Goal: Book appointment/travel/reservation

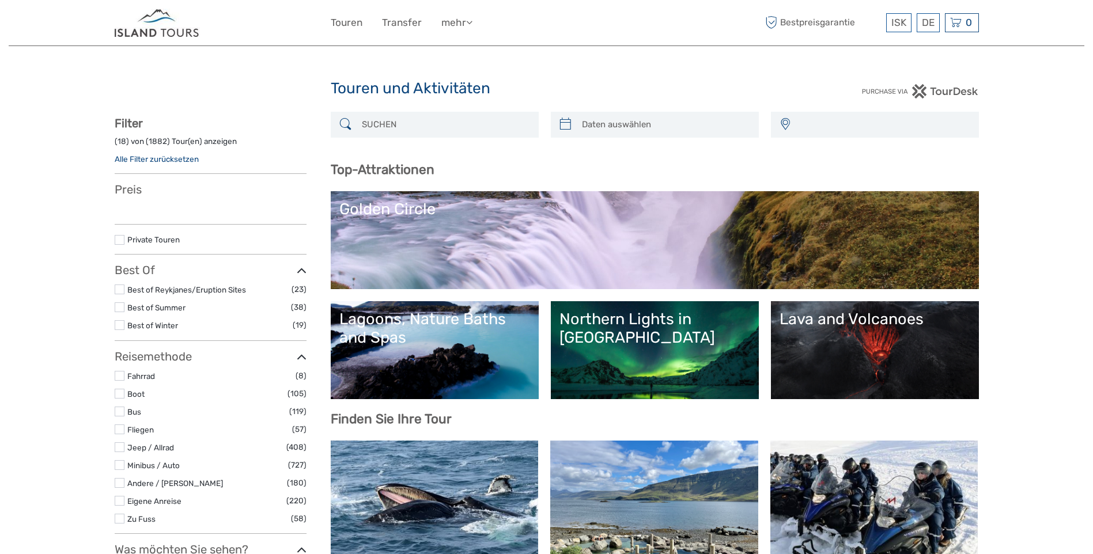
select select
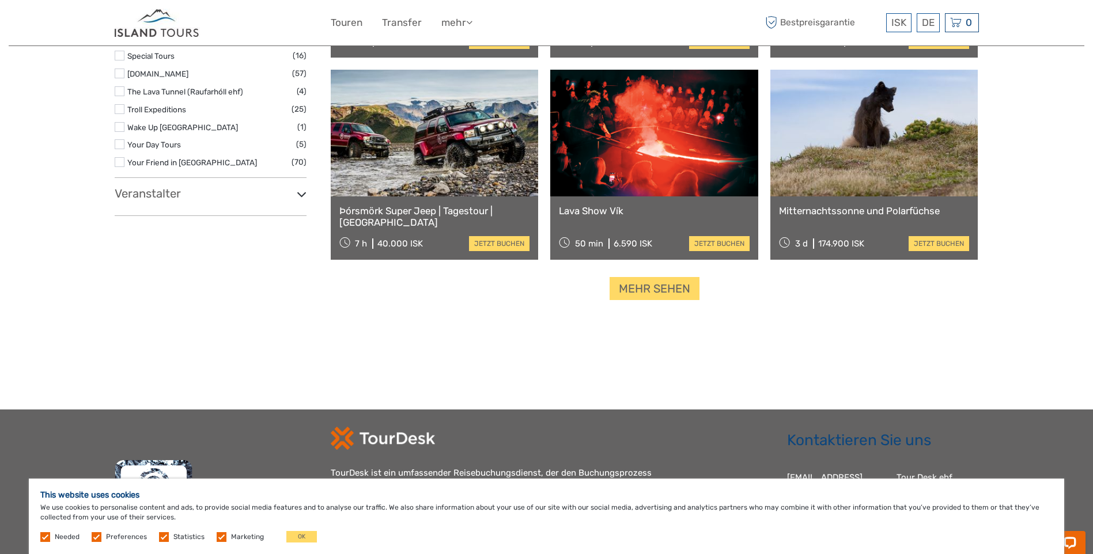
scroll to position [1383, 0]
click at [670, 285] on link "Mehr sehen" at bounding box center [655, 289] width 90 height 24
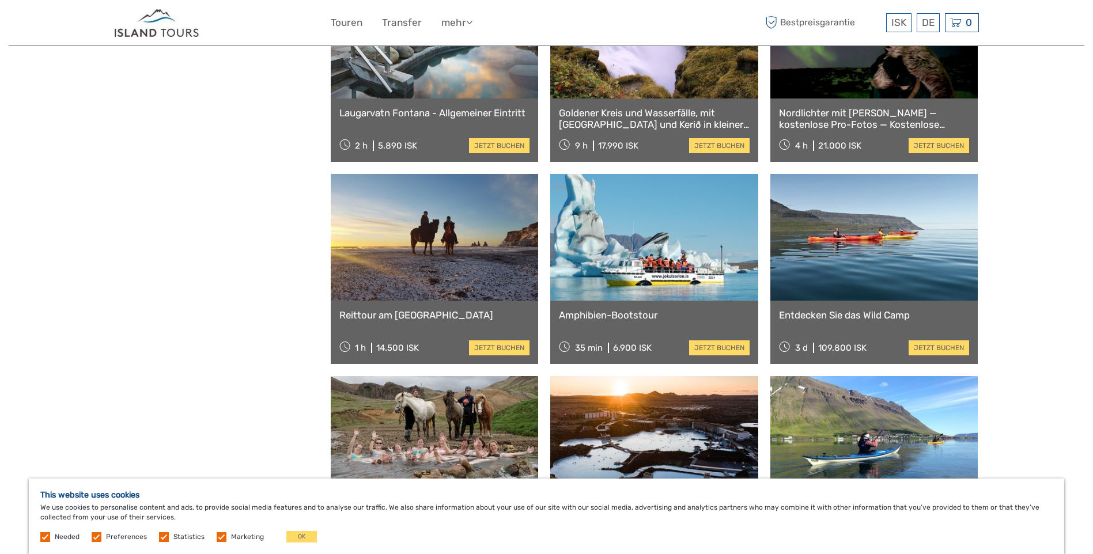
scroll to position [1728, 0]
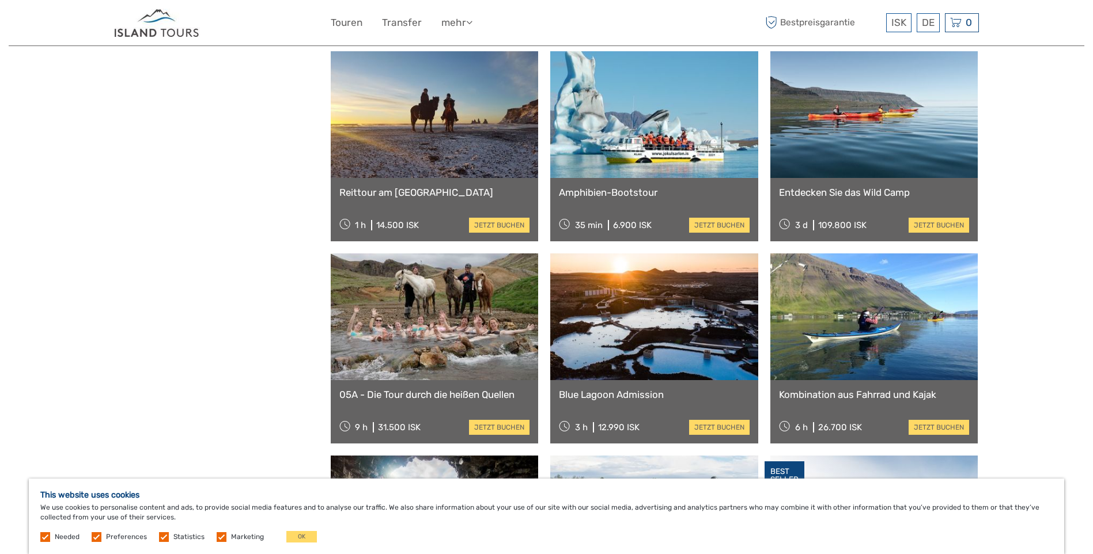
click at [404, 151] on link at bounding box center [435, 114] width 208 height 127
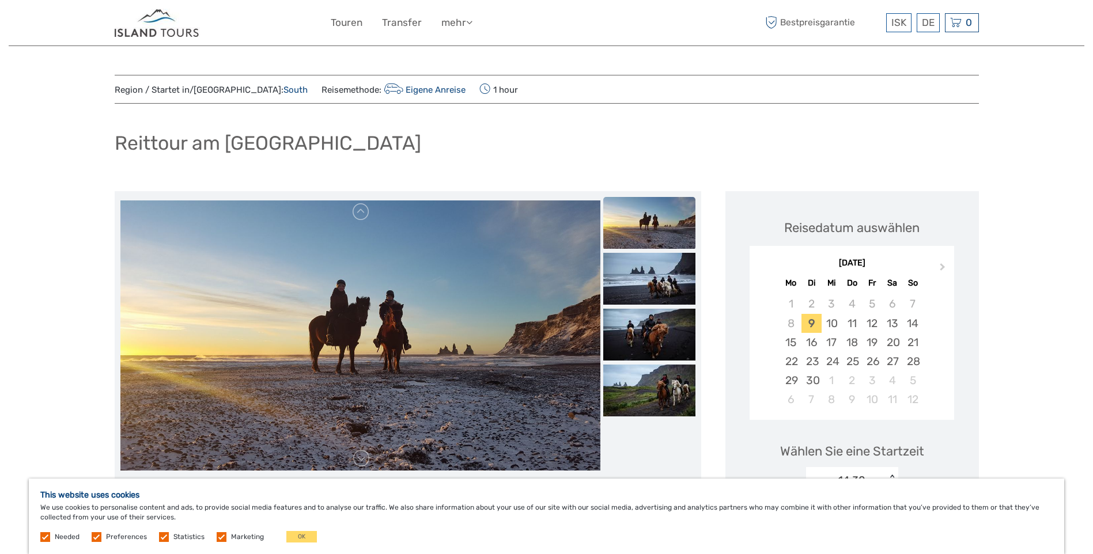
click at [467, 343] on img at bounding box center [360, 335] width 480 height 270
click at [645, 225] on img at bounding box center [649, 223] width 92 height 52
click at [644, 272] on img at bounding box center [649, 279] width 92 height 52
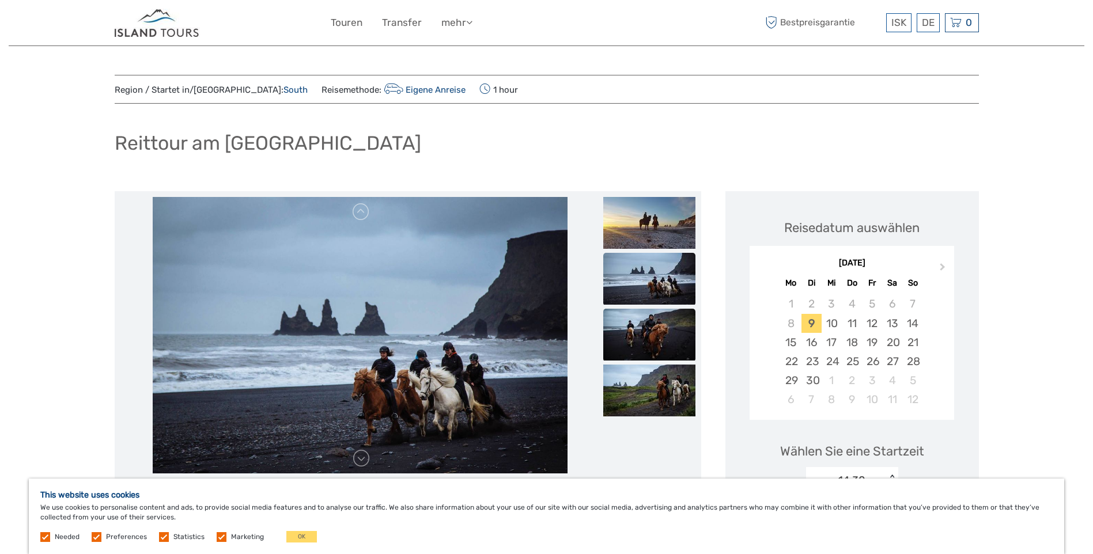
click at [653, 332] on img at bounding box center [649, 335] width 92 height 52
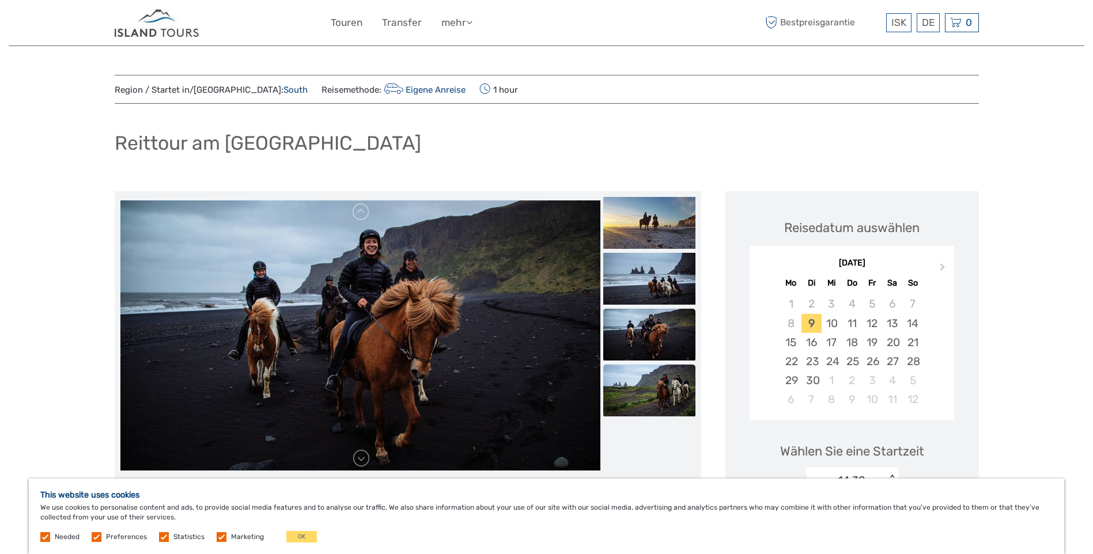
click at [655, 393] on img at bounding box center [649, 391] width 92 height 52
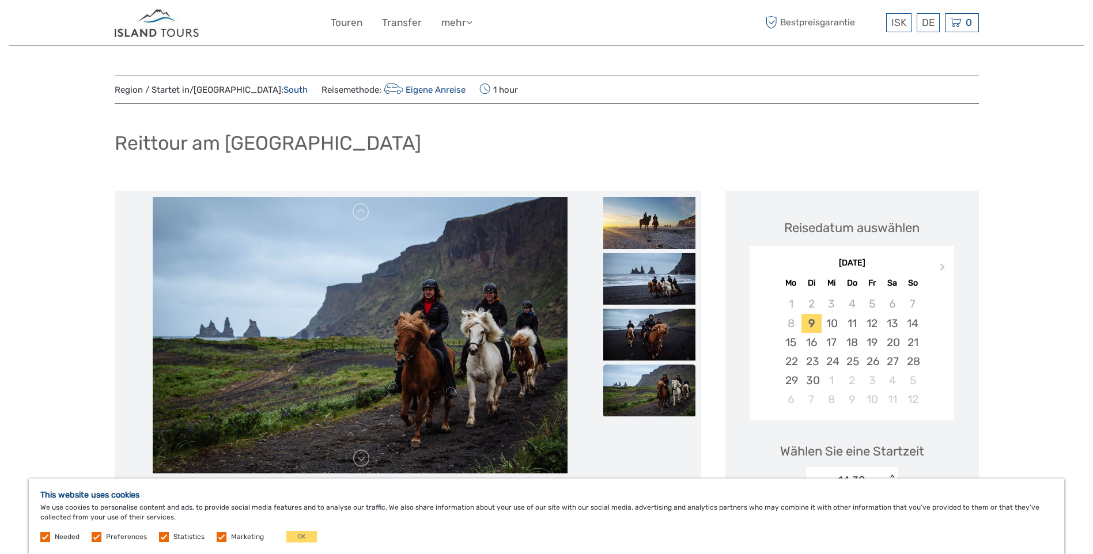
click at [654, 387] on img at bounding box center [649, 391] width 92 height 52
click at [650, 325] on img at bounding box center [649, 335] width 92 height 52
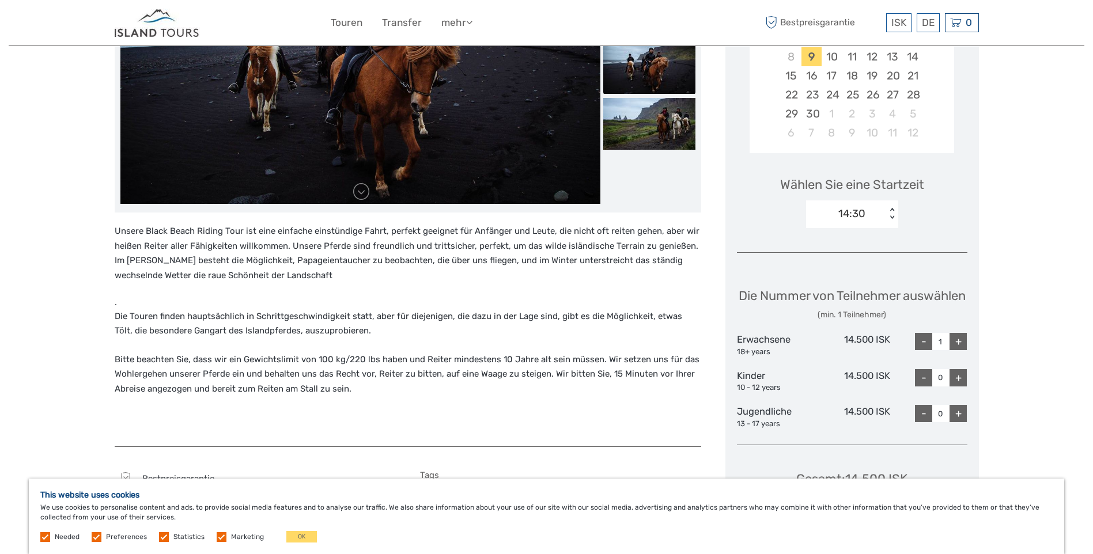
scroll to position [115, 0]
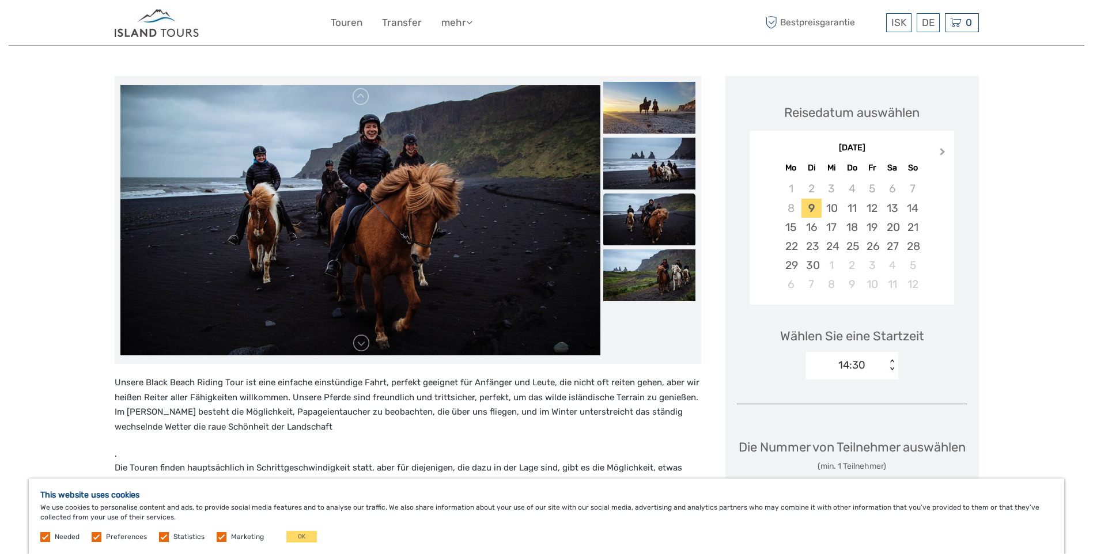
click at [942, 153] on span "Next Month" at bounding box center [942, 154] width 0 height 17
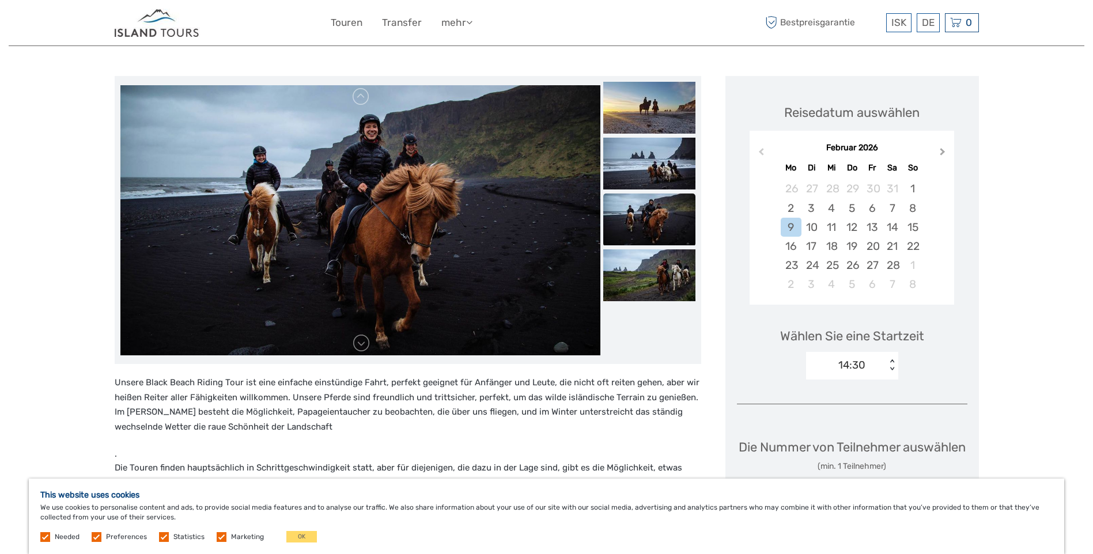
click at [942, 153] on span "Next Month" at bounding box center [942, 154] width 0 height 17
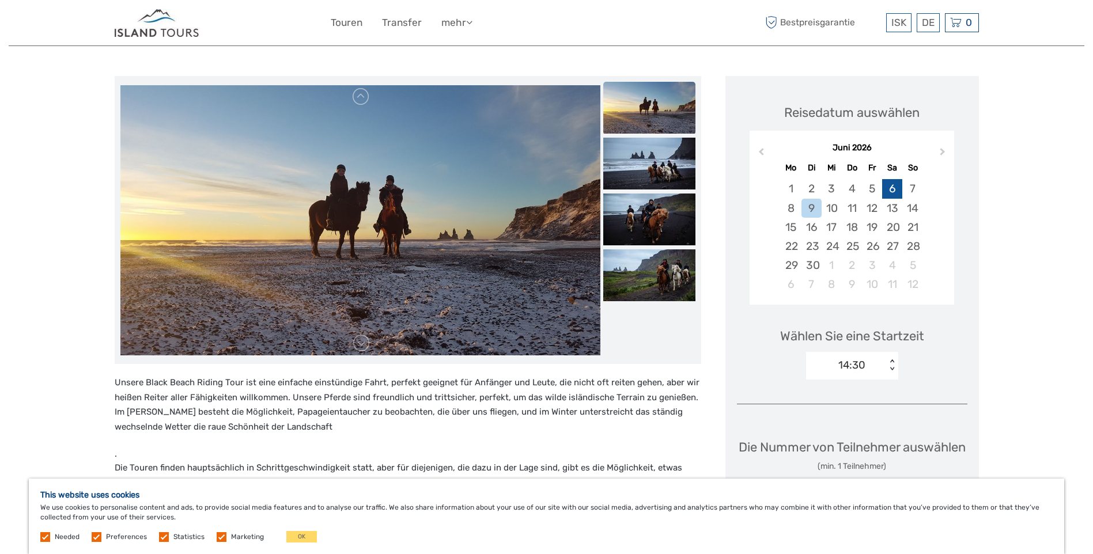
click at [889, 188] on div "6" at bounding box center [892, 188] width 20 height 19
click at [892, 361] on div "< >" at bounding box center [892, 365] width 10 height 12
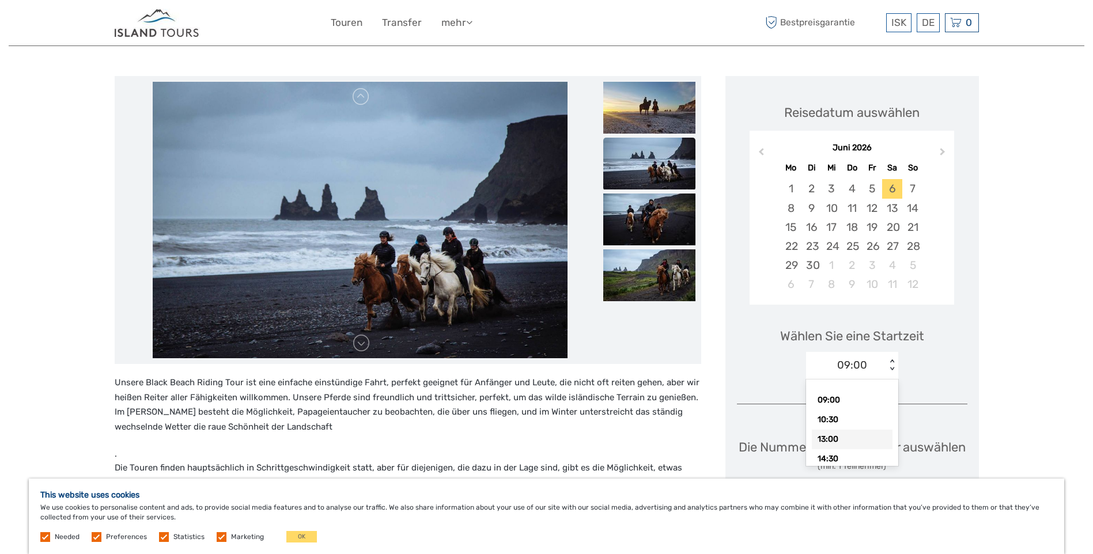
click at [847, 436] on div "13:00" at bounding box center [852, 440] width 81 height 20
click at [668, 222] on img at bounding box center [649, 220] width 92 height 52
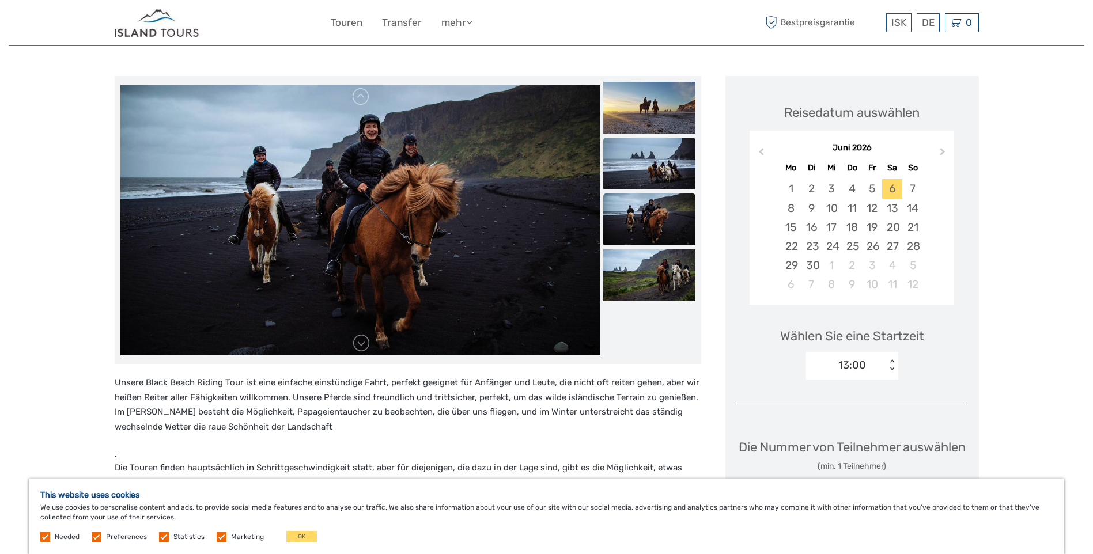
click at [666, 175] on img at bounding box center [649, 164] width 92 height 52
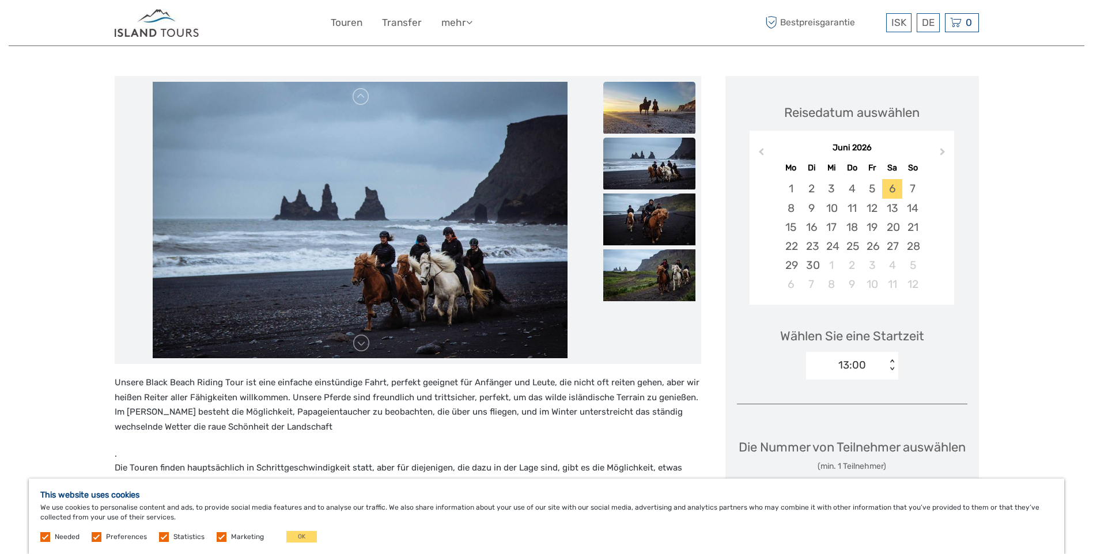
click at [656, 119] on img at bounding box center [649, 108] width 92 height 52
